Goal: Complete application form

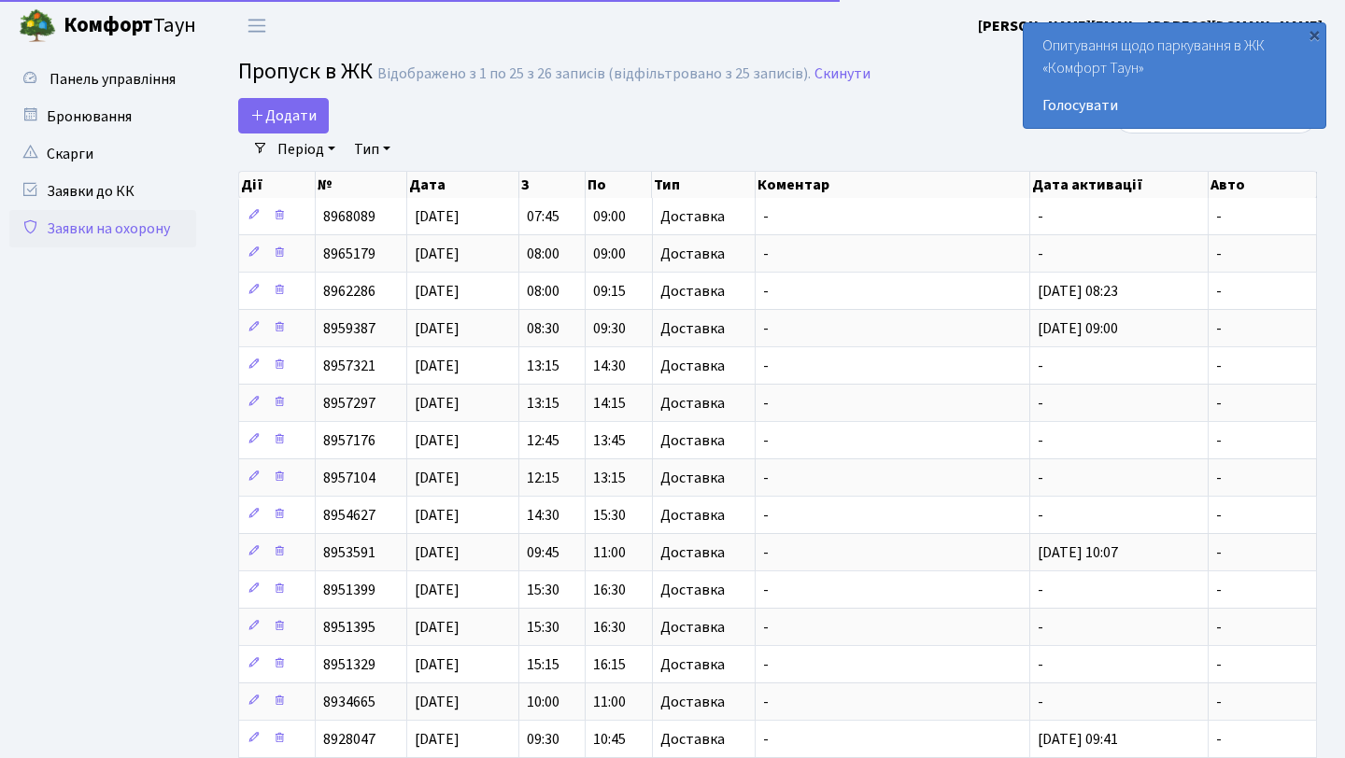
select select "25"
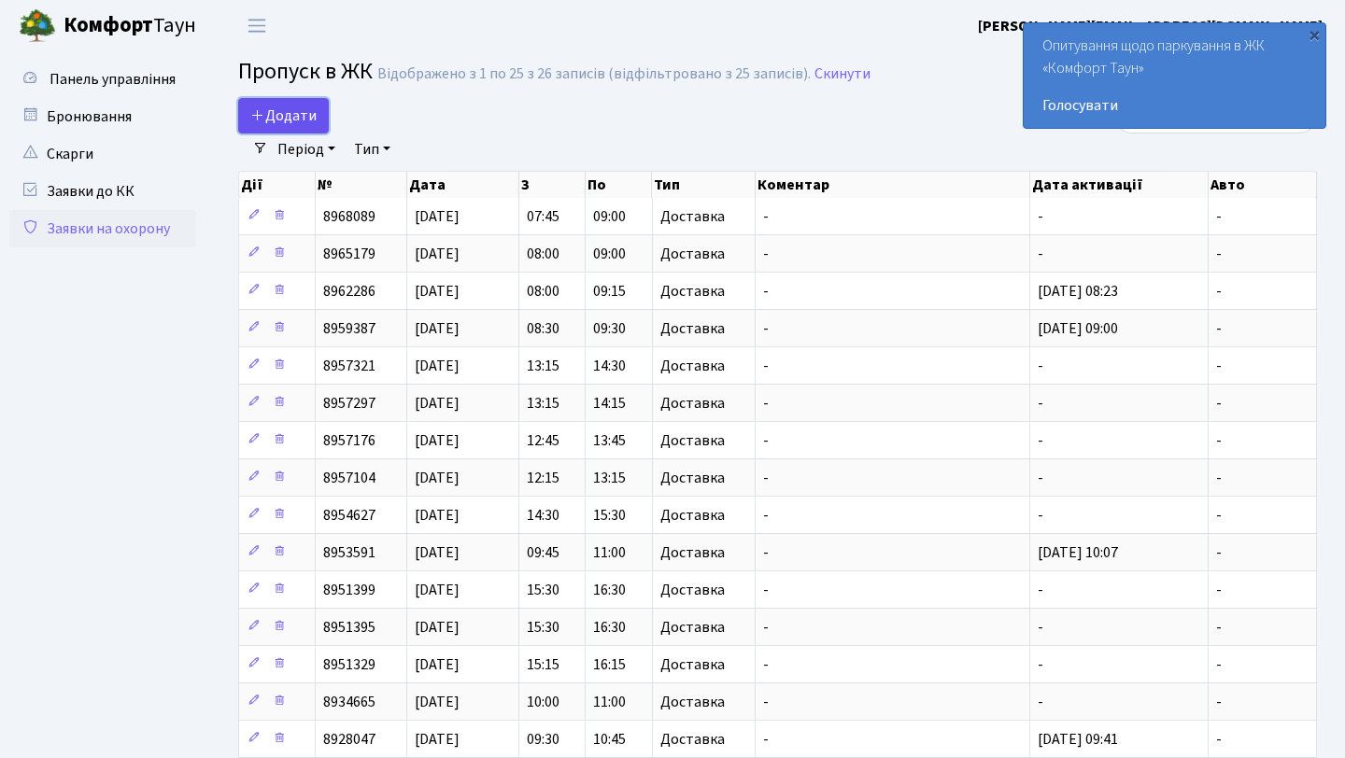
click at [262, 106] on span "Додати" at bounding box center [283, 116] width 66 height 21
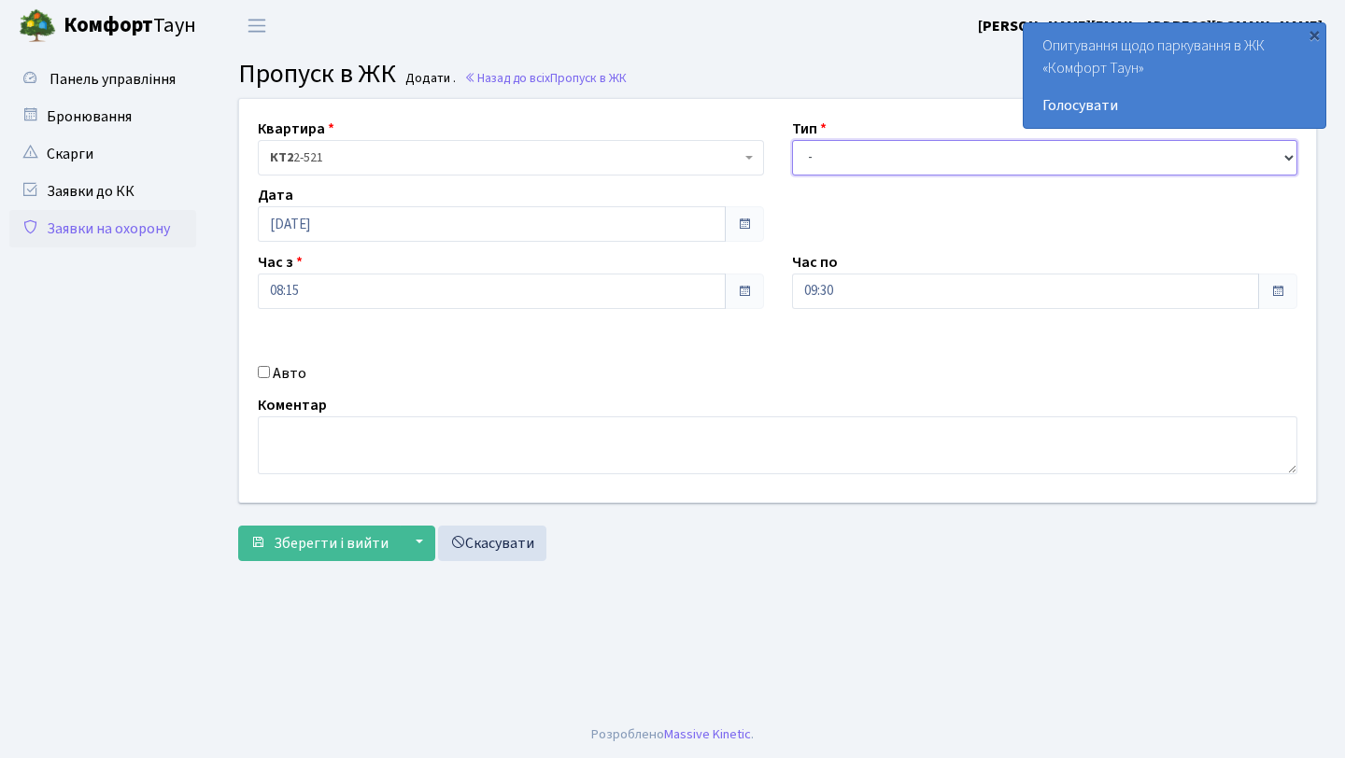
click at [933, 151] on select "- Доставка Таксі Гості Сервіс" at bounding box center [1045, 157] width 506 height 35
select select "1"
click at [792, 140] on select "- Доставка Таксі Гості Сервіс" at bounding box center [1045, 157] width 506 height 35
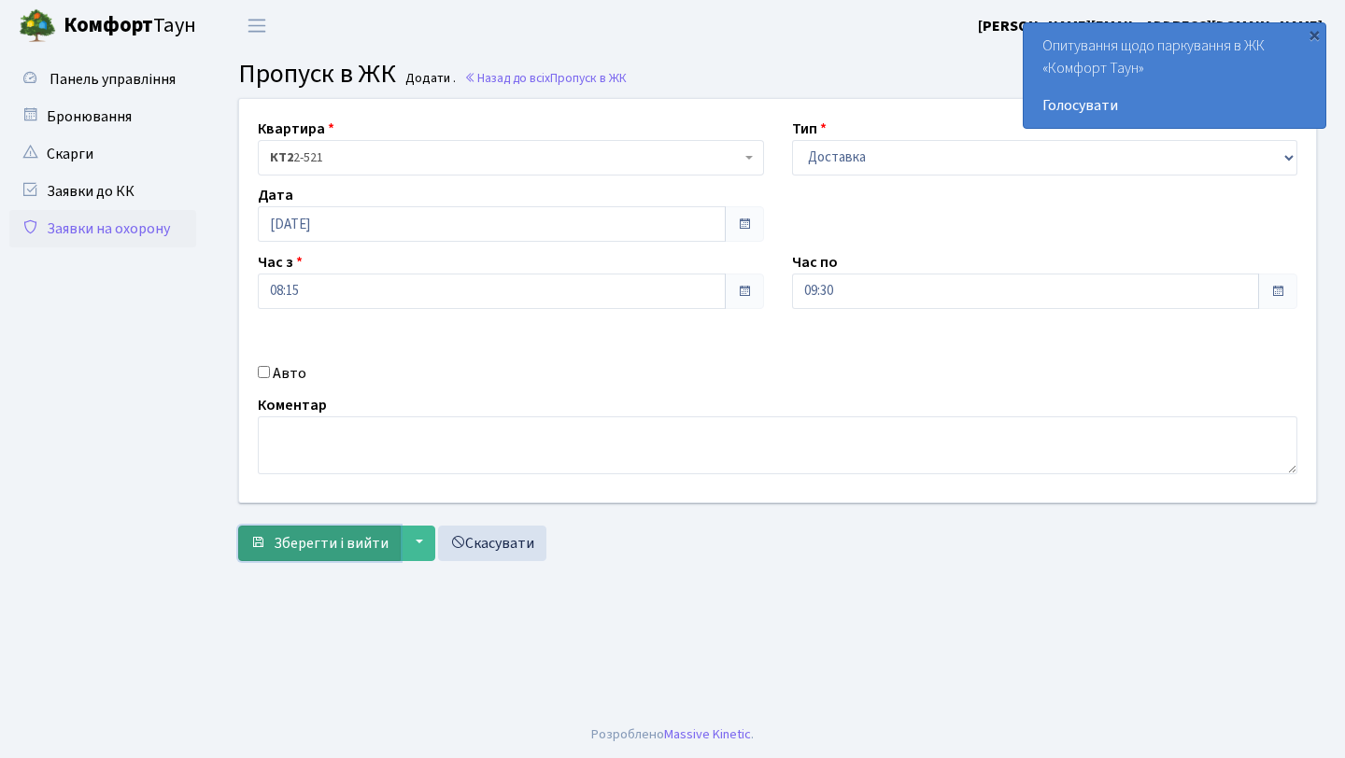
click at [331, 533] on span "Зберегти і вийти" at bounding box center [331, 543] width 115 height 21
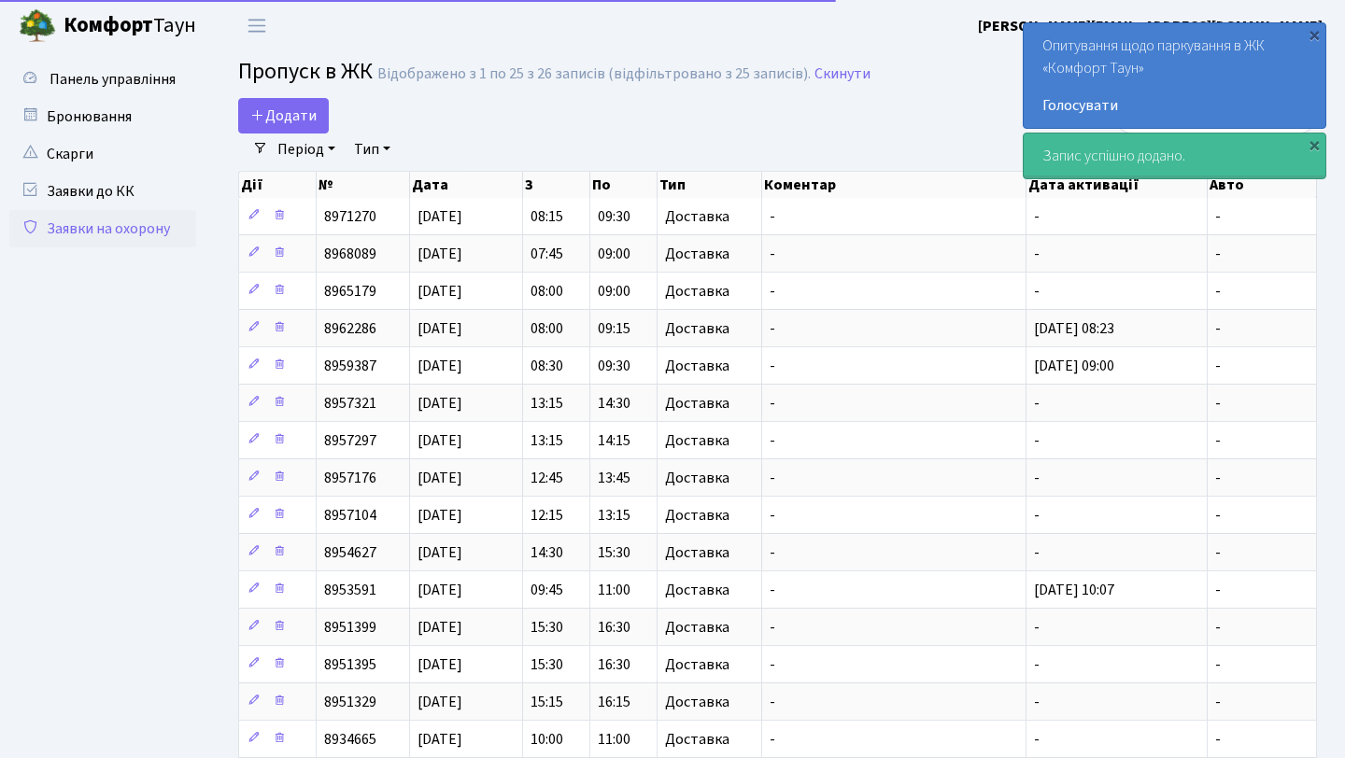
select select "25"
